Goal: Transaction & Acquisition: Purchase product/service

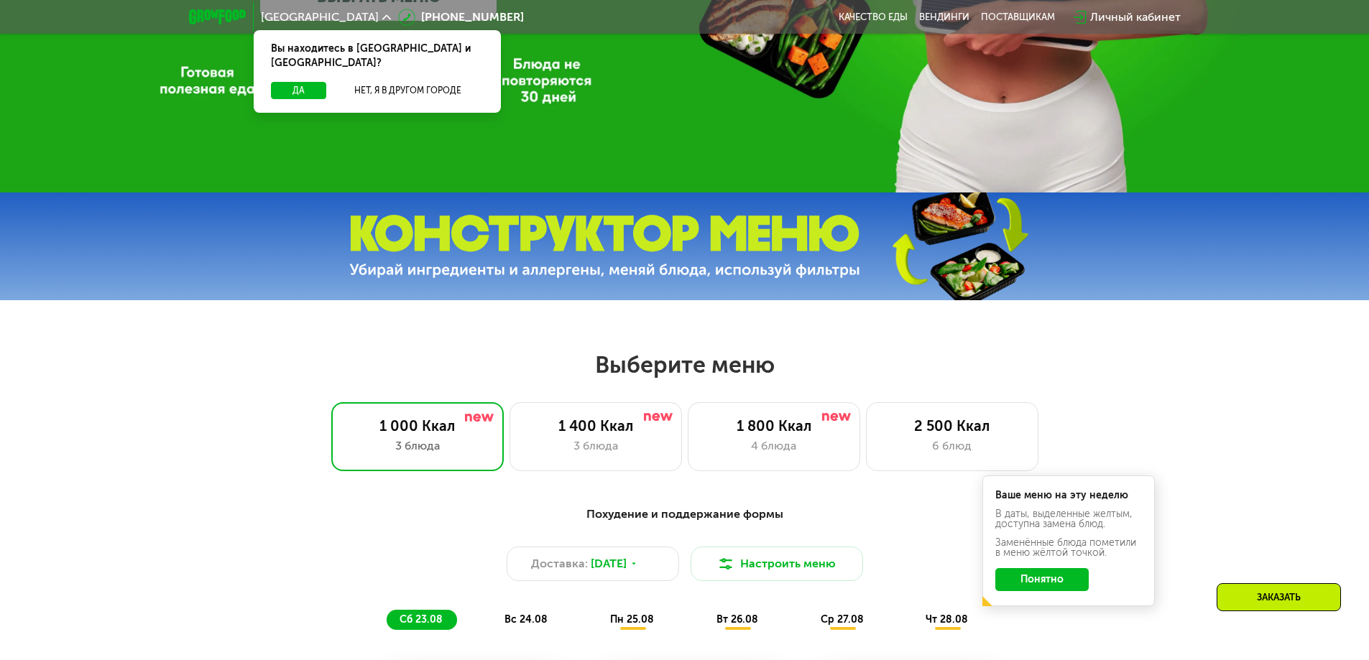
scroll to position [598, 0]
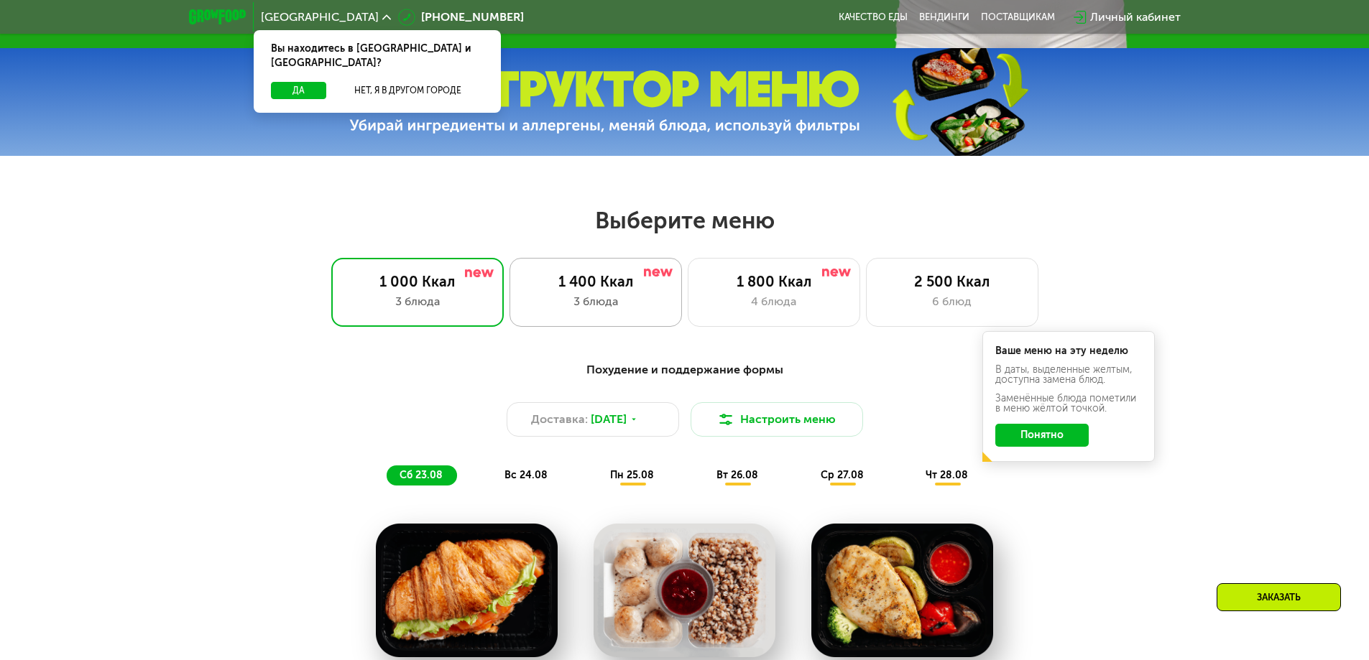
click at [634, 310] on div "3 блюда" at bounding box center [595, 301] width 142 height 17
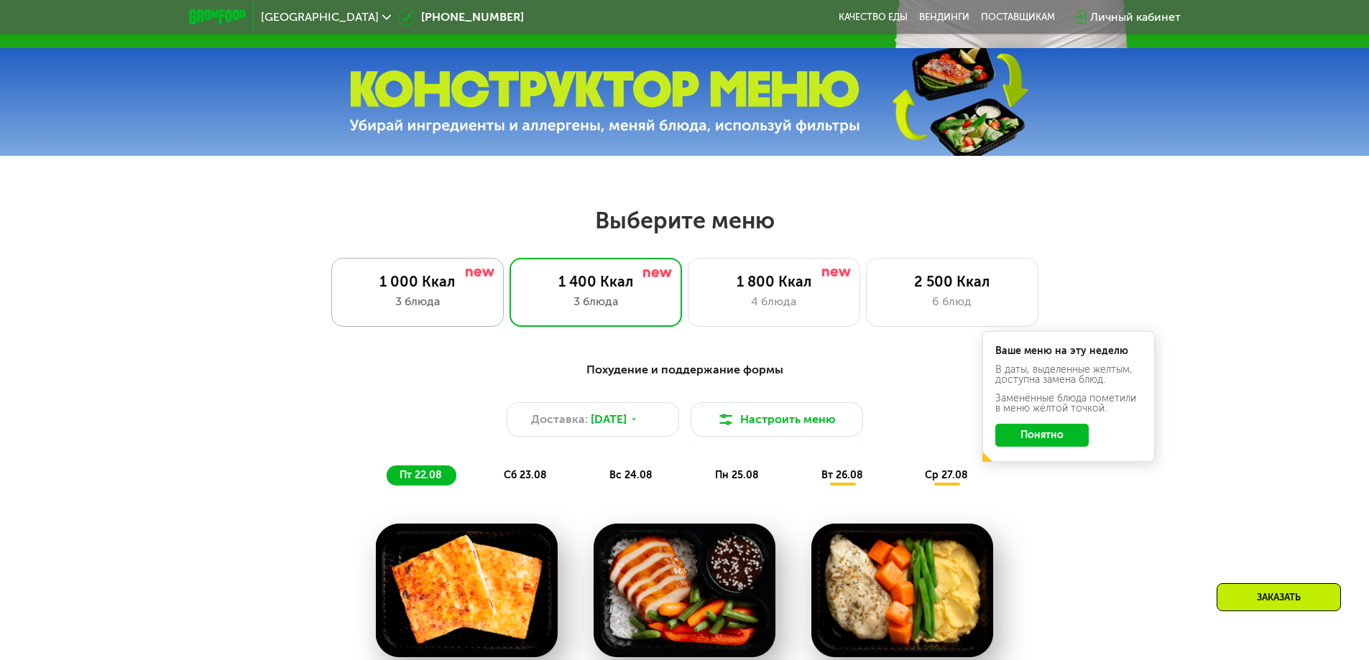
click at [459, 310] on div "3 блюда" at bounding box center [417, 301] width 142 height 17
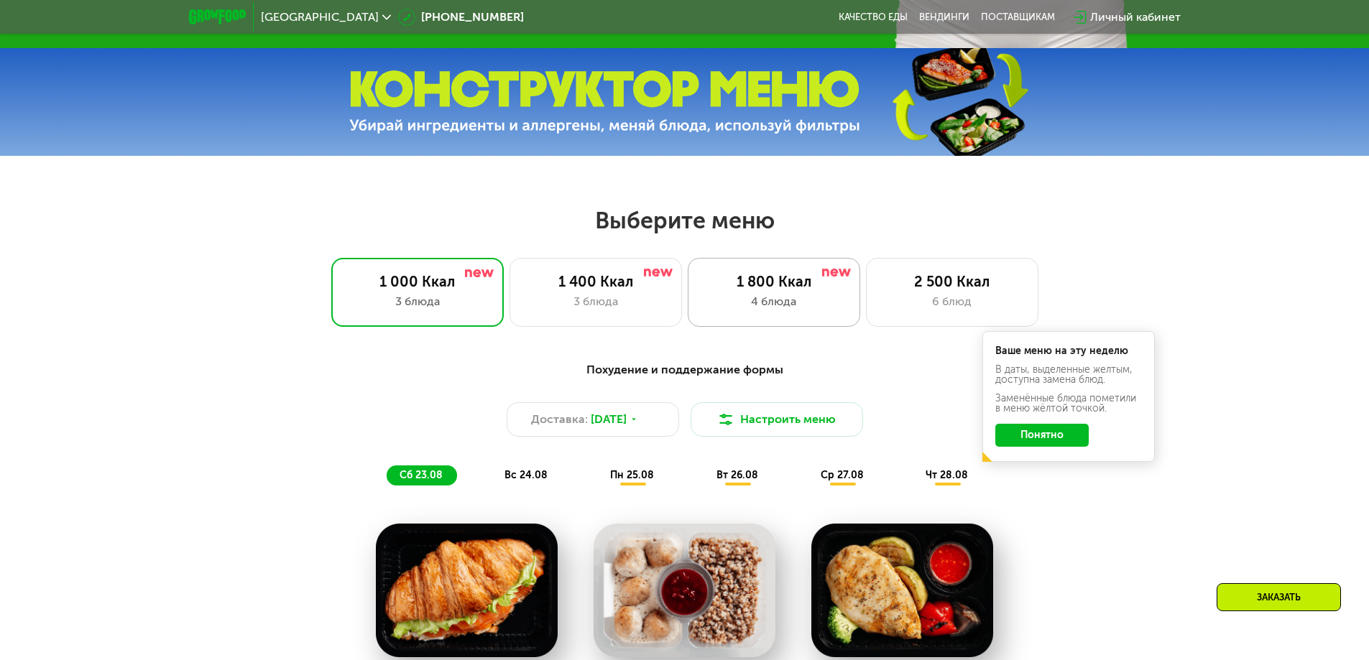
click at [749, 301] on div "4 блюда" at bounding box center [774, 301] width 142 height 17
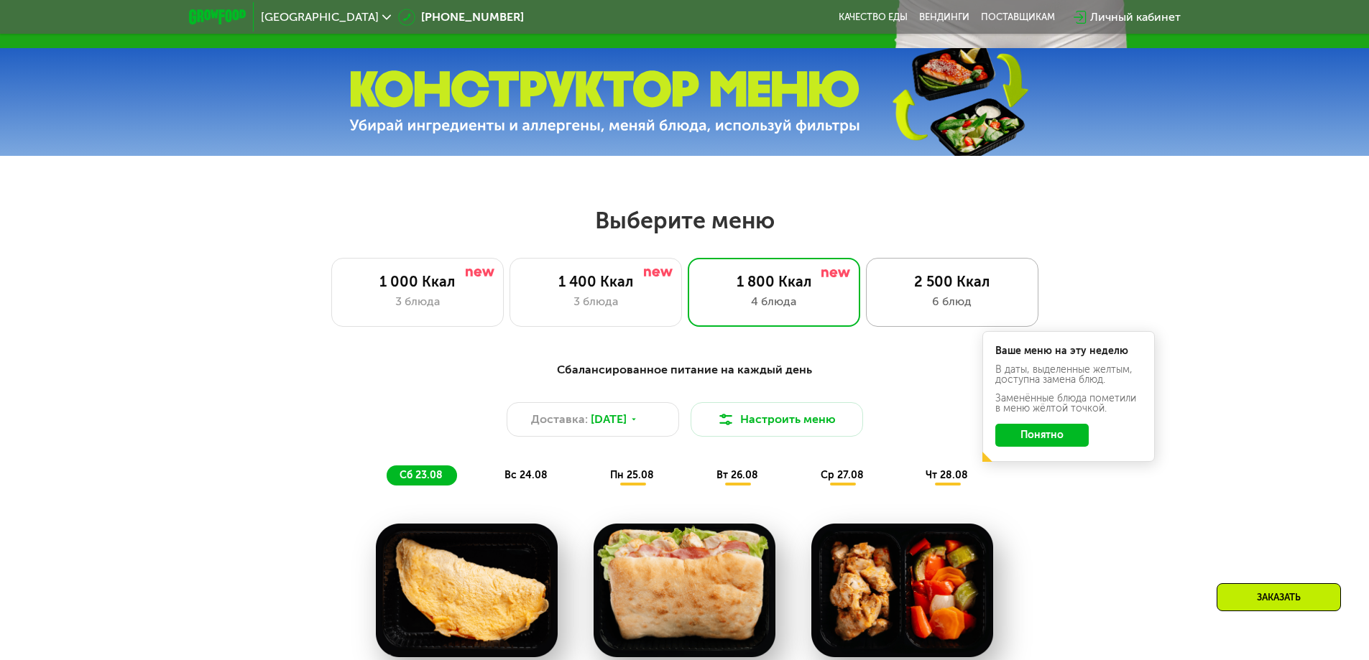
click at [947, 296] on div "2 500 Ккал 6 блюд" at bounding box center [952, 292] width 172 height 69
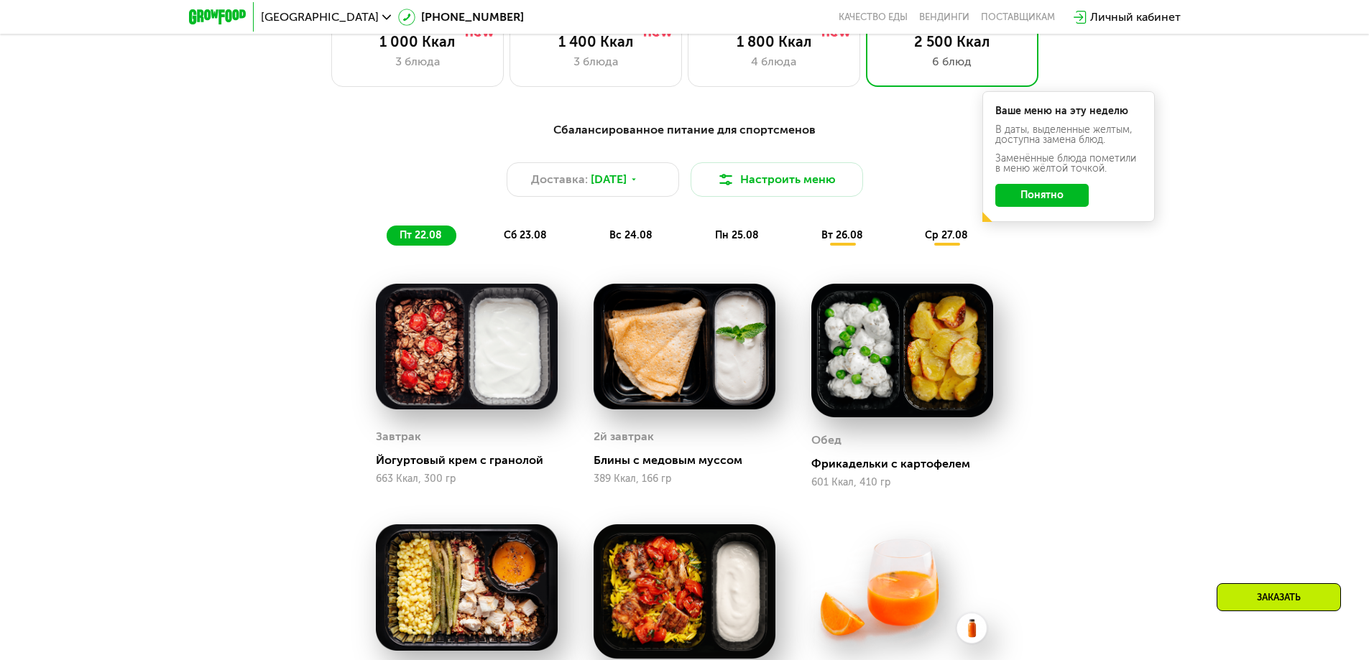
scroll to position [718, 0]
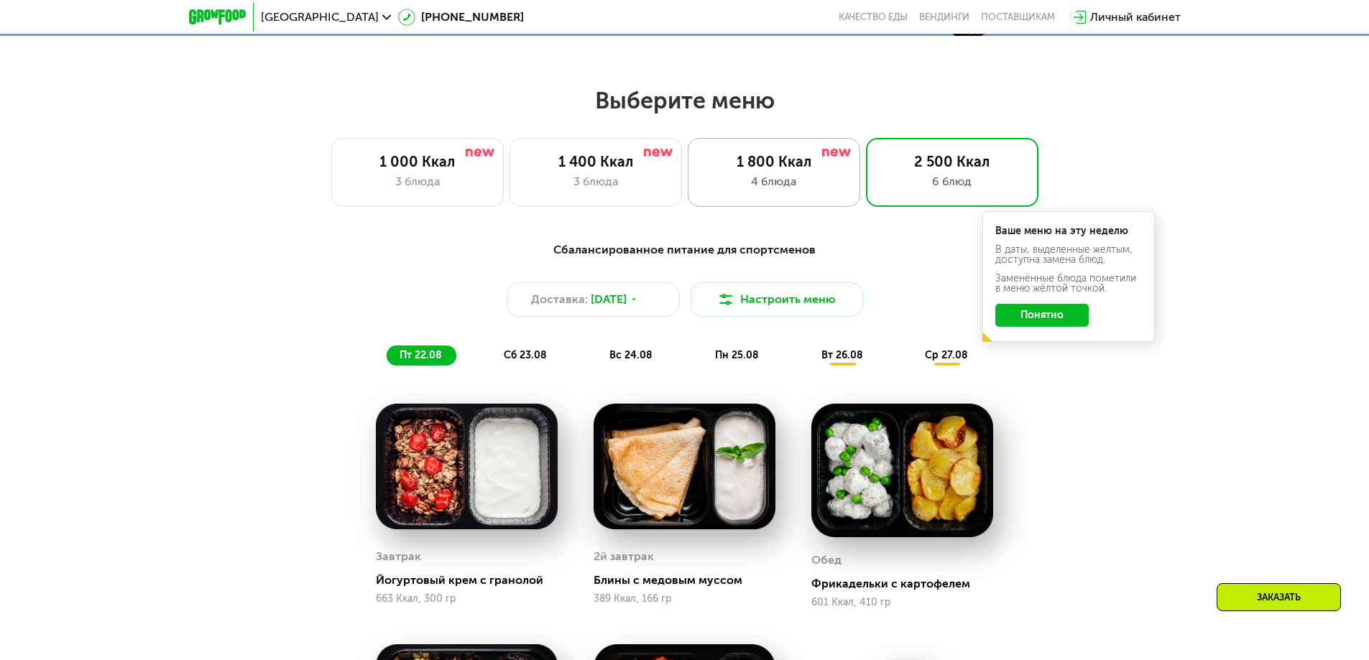
click at [866, 200] on div "1 800 Ккал 4 блюда" at bounding box center [952, 172] width 172 height 69
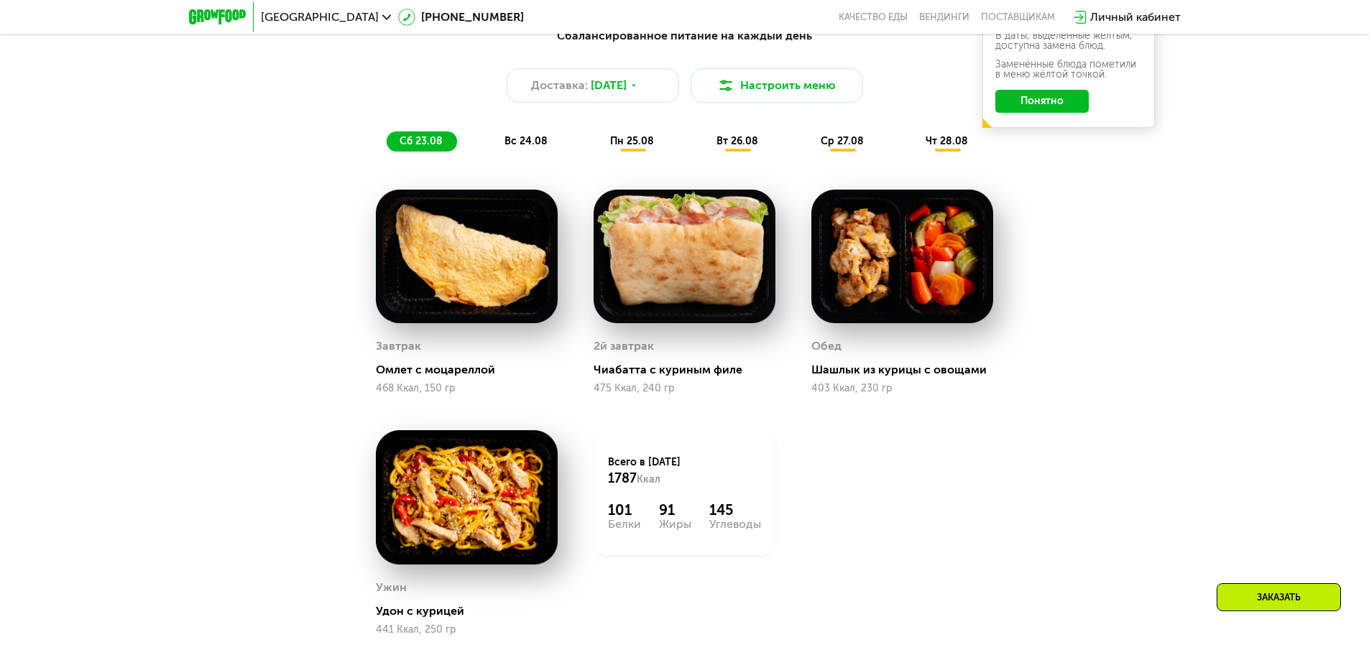
scroll to position [1003, 0]
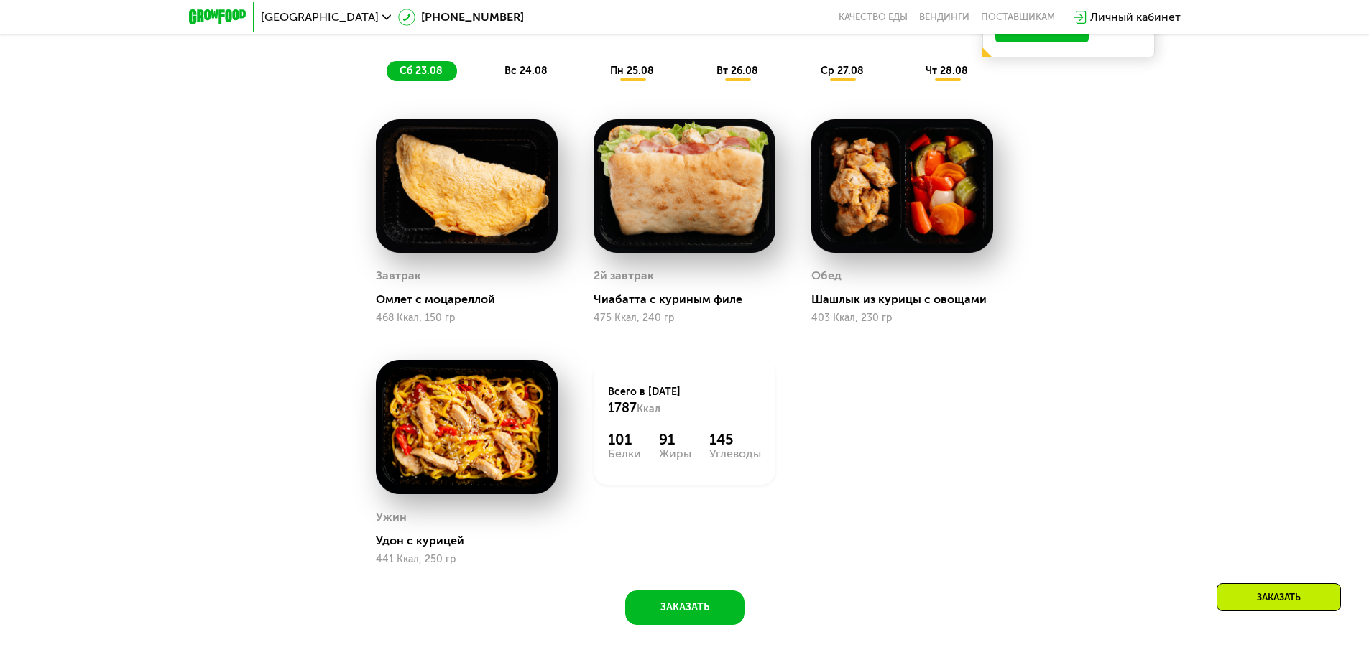
click at [597, 68] on div "вс 24.08" at bounding box center [632, 71] width 71 height 20
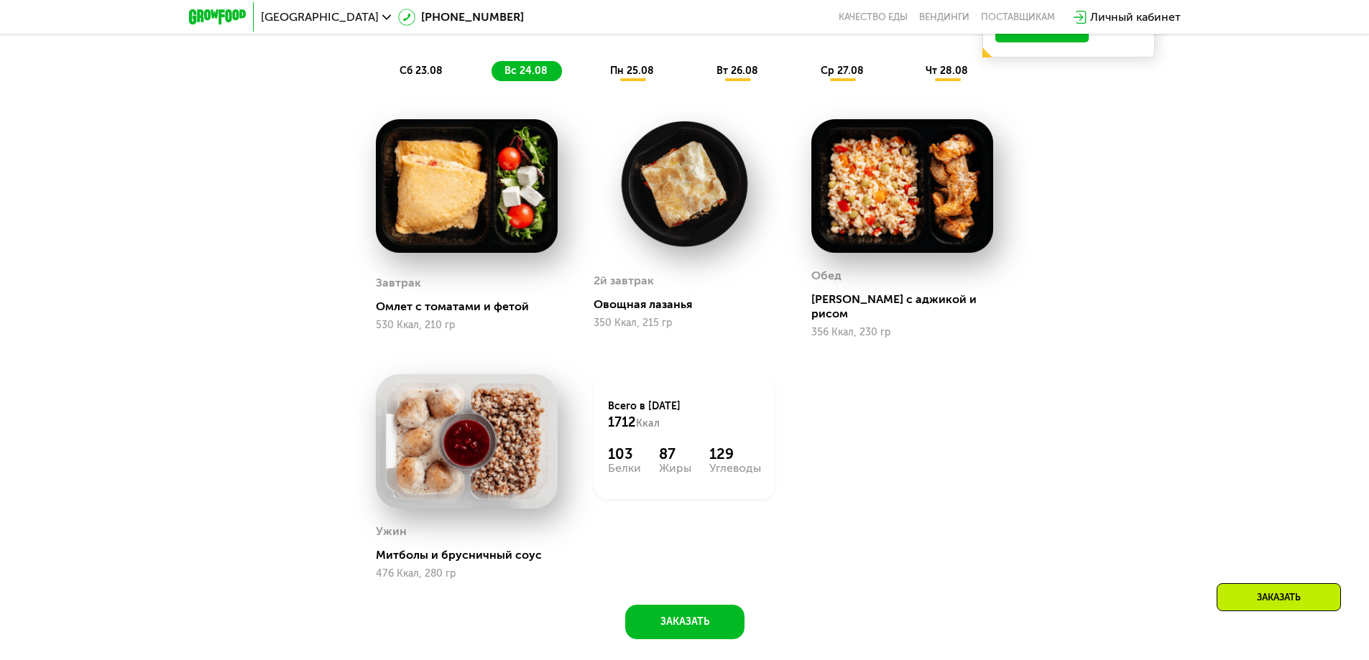
click at [703, 81] on div "пн 25.08" at bounding box center [737, 71] width 69 height 20
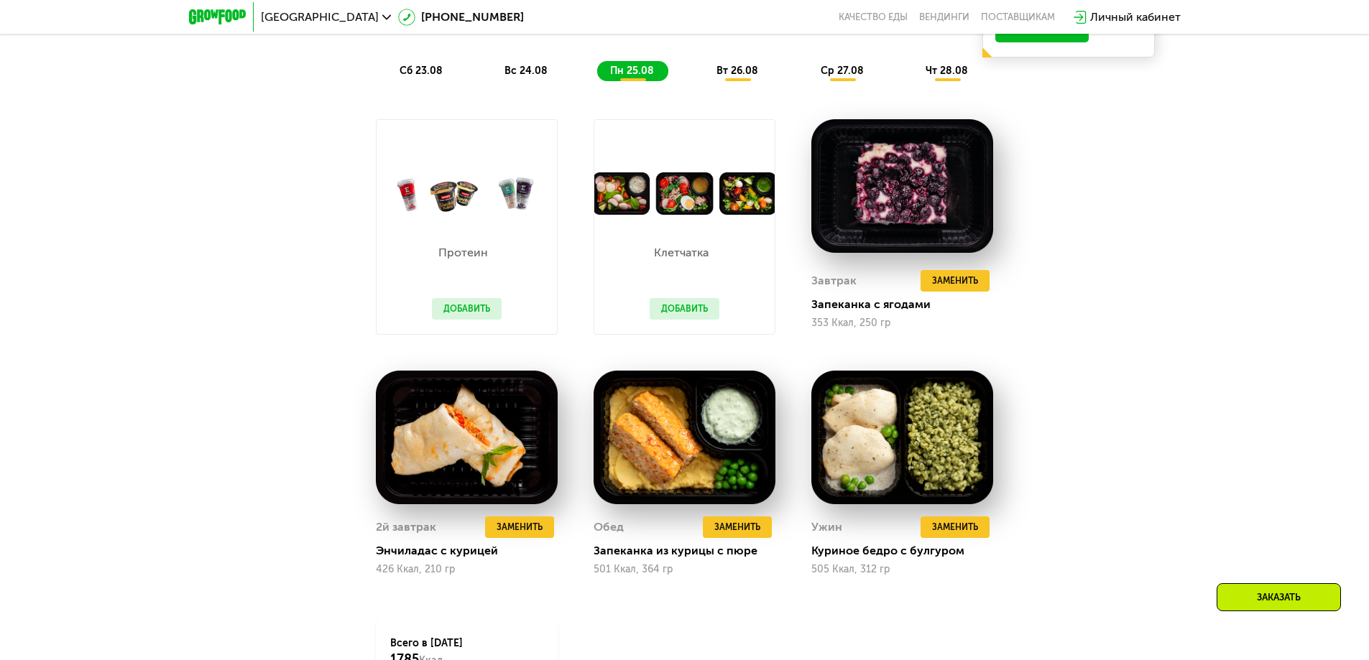
click at [757, 77] on span "вт 26.08" at bounding box center [737, 71] width 42 height 12
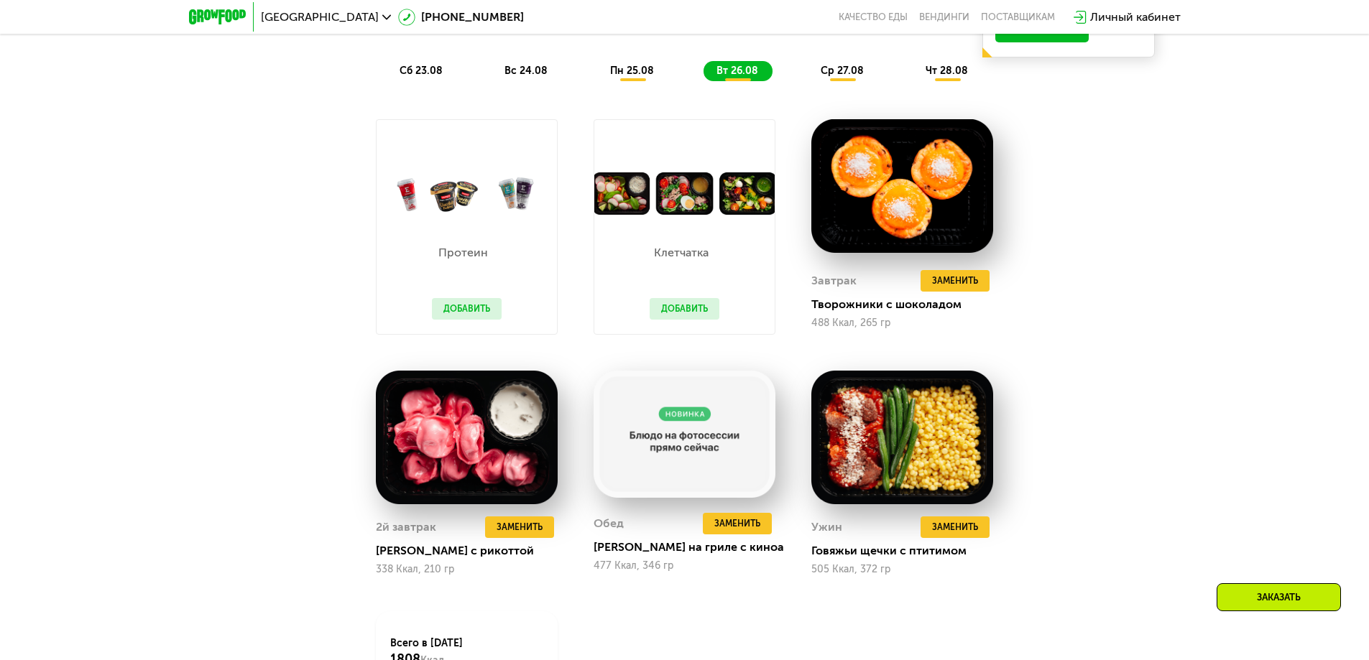
click at [848, 76] on span "ср 27.08" at bounding box center [841, 71] width 43 height 12
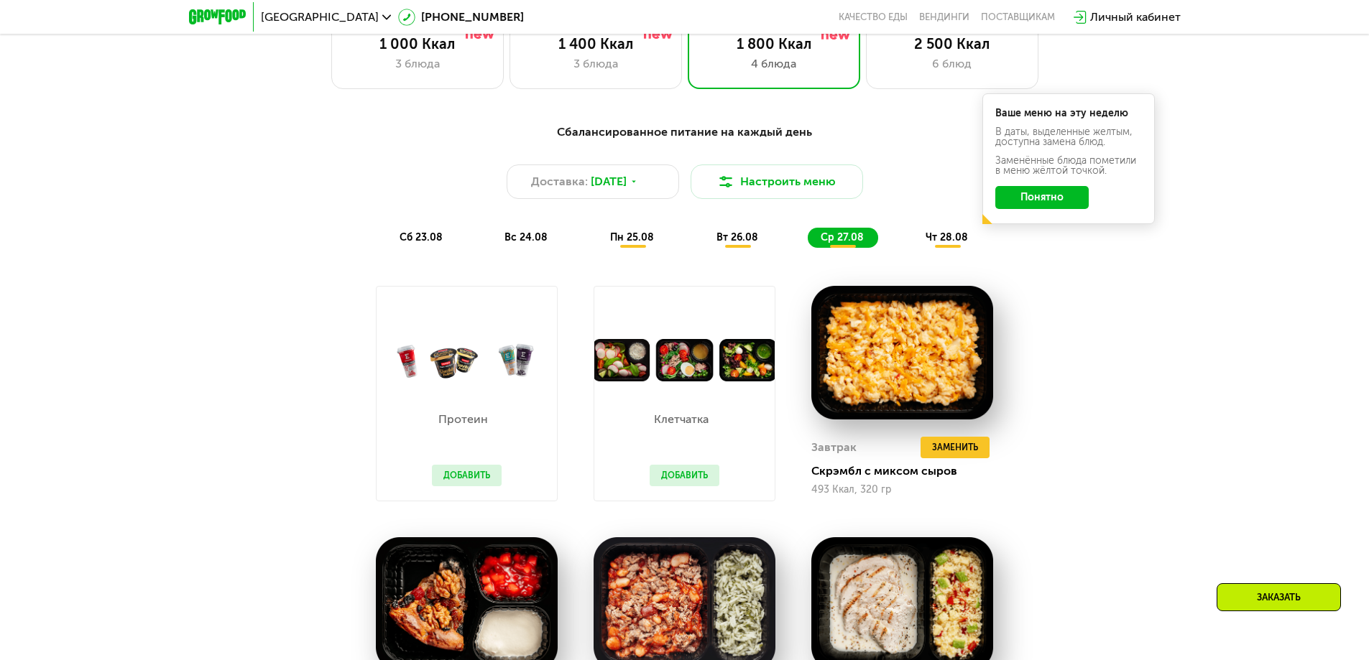
scroll to position [764, 0]
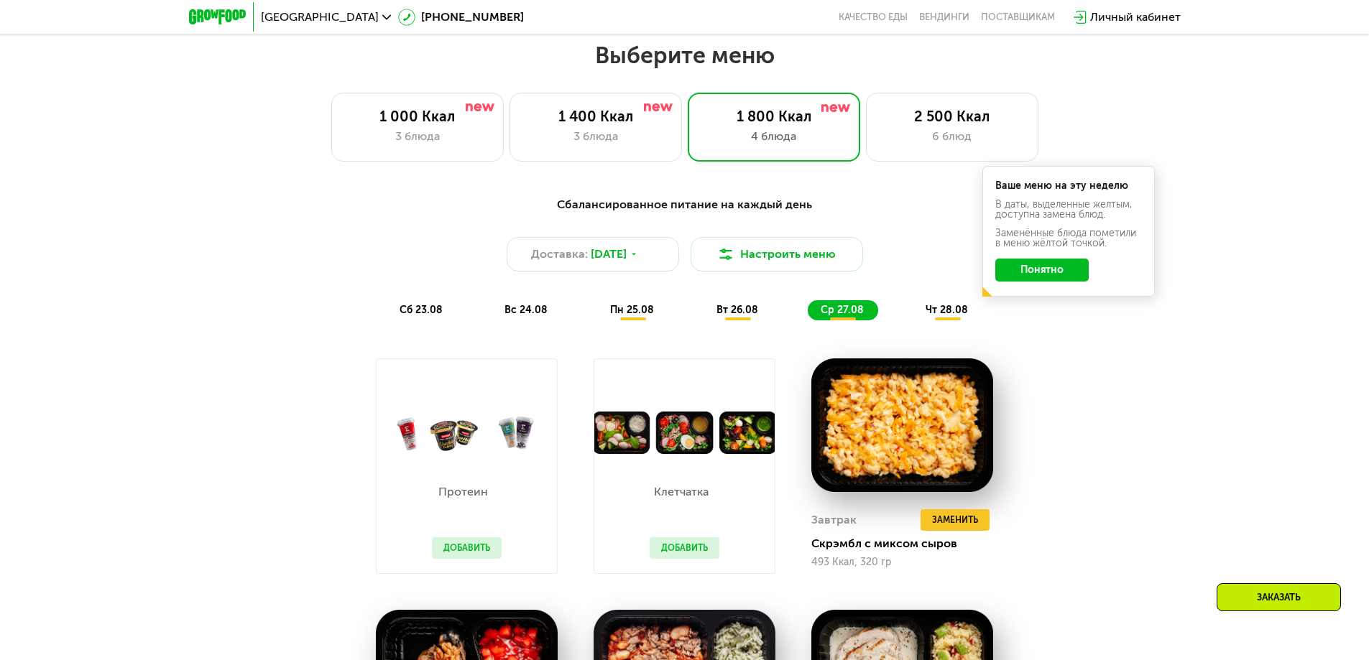
click at [950, 307] on div "чт 28.08" at bounding box center [947, 310] width 70 height 20
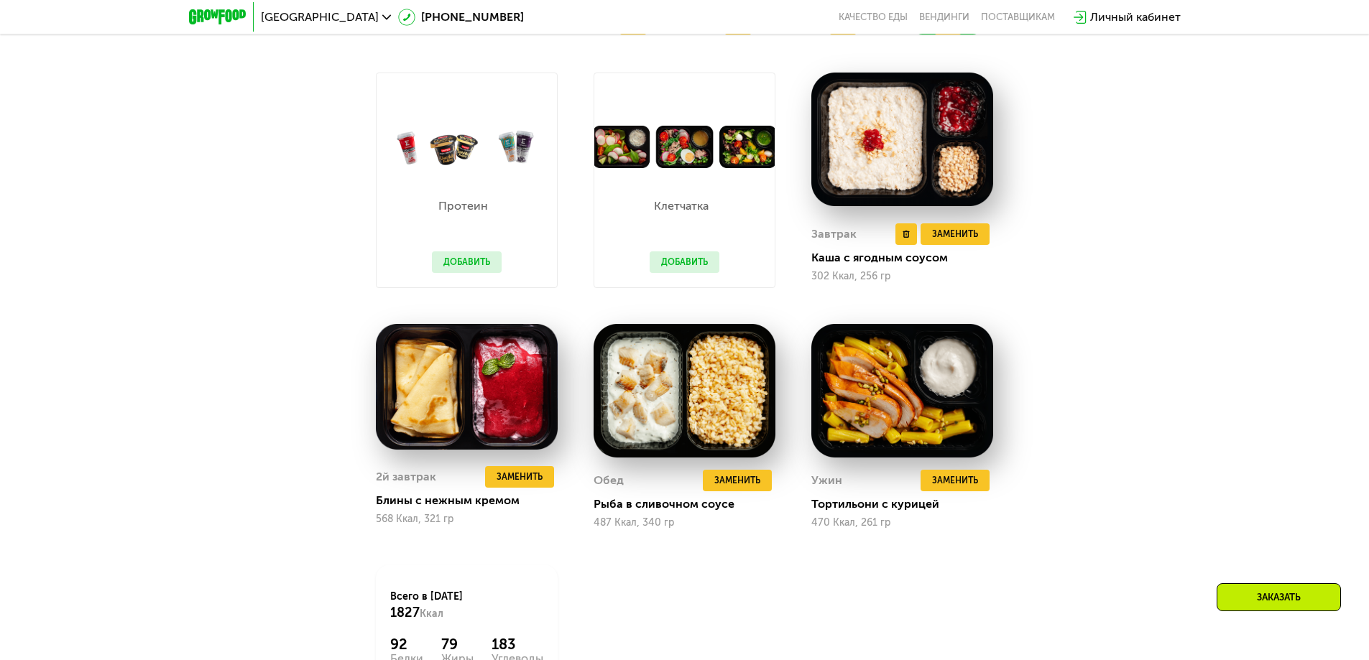
scroll to position [1003, 0]
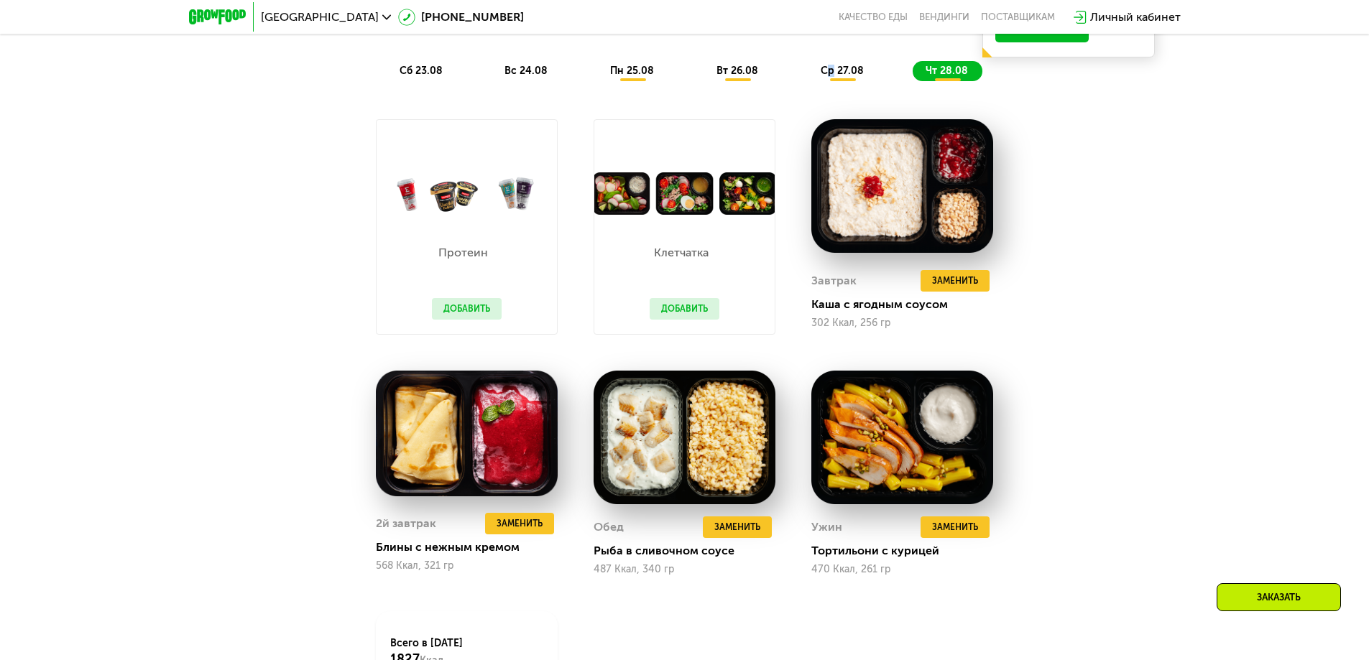
click at [832, 73] on span "ср 27.08" at bounding box center [841, 71] width 43 height 12
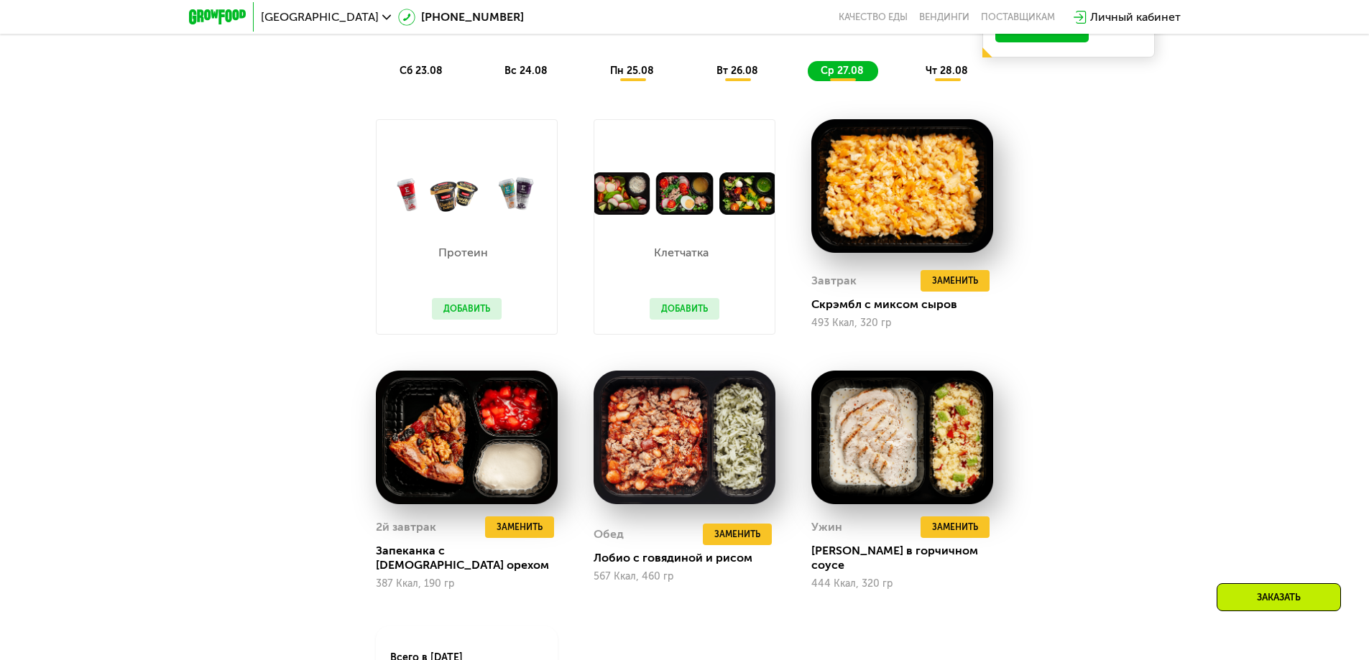
click at [808, 81] on div "вт 26.08" at bounding box center [843, 71] width 70 height 20
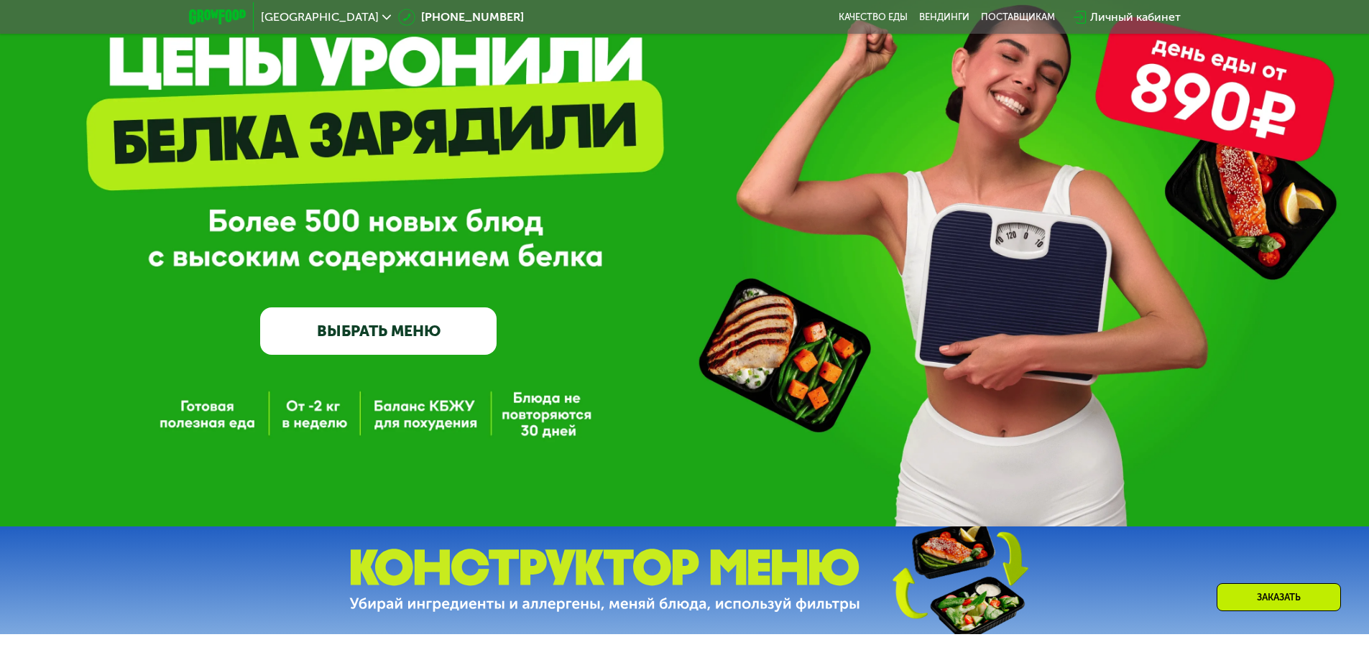
scroll to position [0, 0]
